Goal: Information Seeking & Learning: Learn about a topic

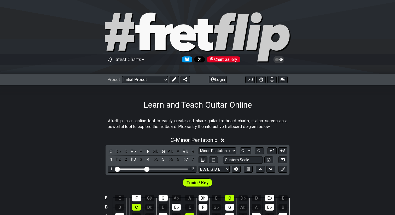
scroll to position [43, 0]
click at [136, 60] on span "Latest Charts" at bounding box center [127, 59] width 28 height 5
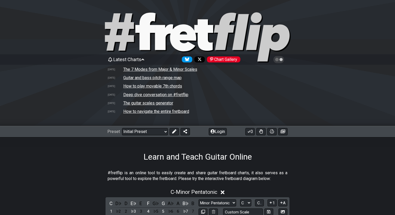
click at [136, 77] on td "Guitar and bass pitch range map" at bounding box center [152, 77] width 59 height 5
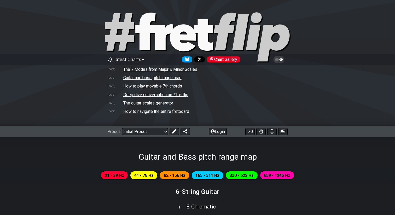
click at [137, 71] on td "The 7 Modes from Major & Minor Scales" at bounding box center [160, 69] width 74 height 5
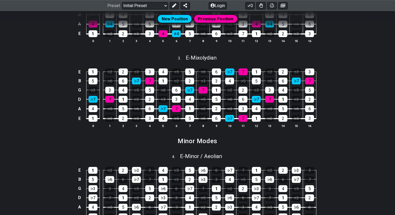
scroll to position [333, 0]
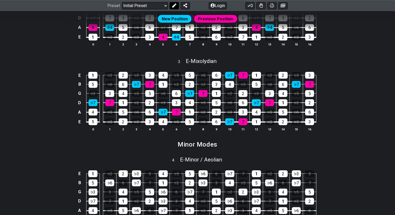
click at [174, 4] on icon at bounding box center [174, 6] width 4 height 4
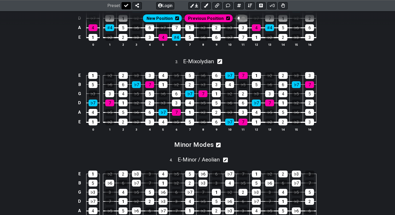
click at [125, 7] on icon at bounding box center [126, 6] width 4 height 4
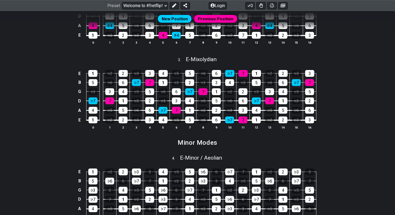
scroll to position [333, 0]
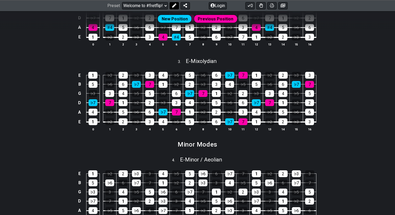
click at [172, 5] on icon at bounding box center [174, 6] width 4 height 4
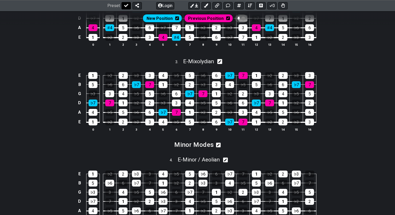
click at [125, 5] on icon at bounding box center [126, 6] width 4 height 4
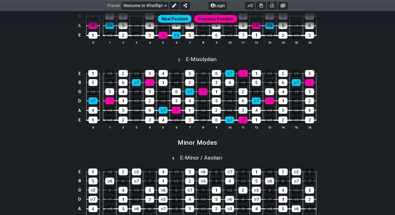
scroll to position [333, 0]
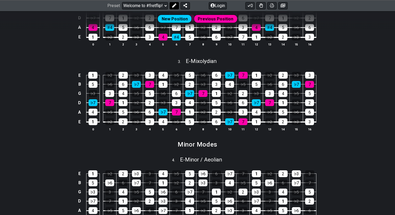
click at [172, 6] on icon at bounding box center [174, 6] width 4 height 4
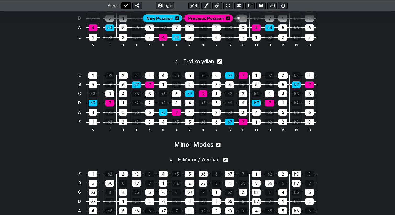
click at [126, 6] on icon at bounding box center [126, 5] width 4 height 3
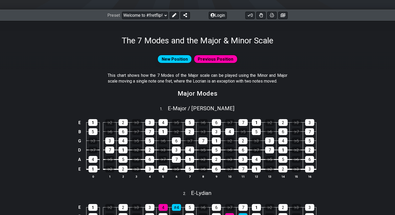
scroll to position [26, 0]
